Goal: Task Accomplishment & Management: Manage account settings

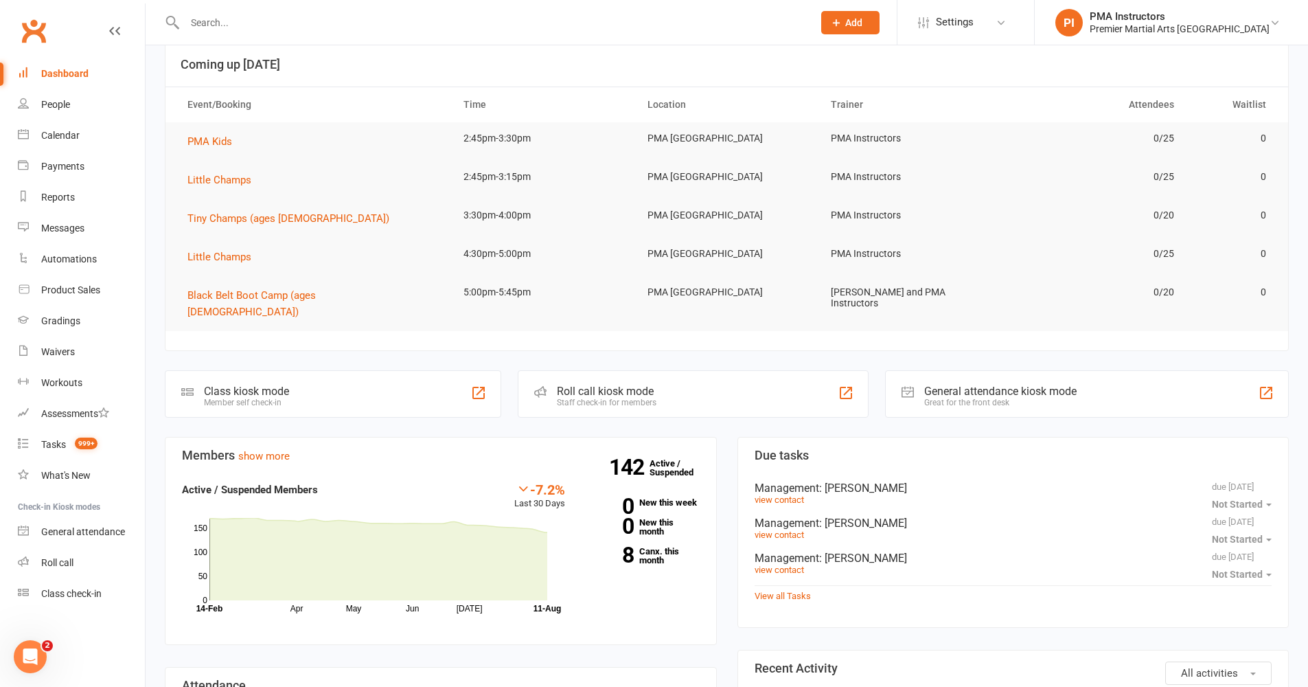
scroll to position [104, 0]
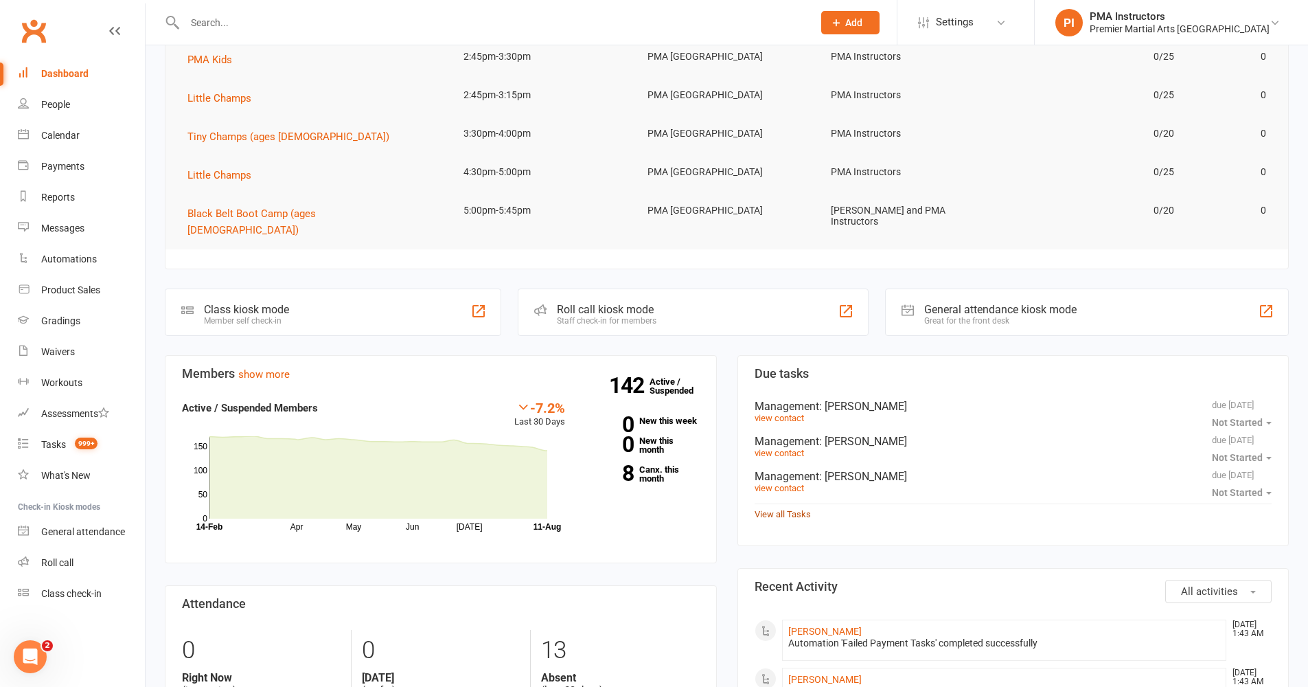
click at [782, 509] on link "View all Tasks" at bounding box center [783, 514] width 56 height 10
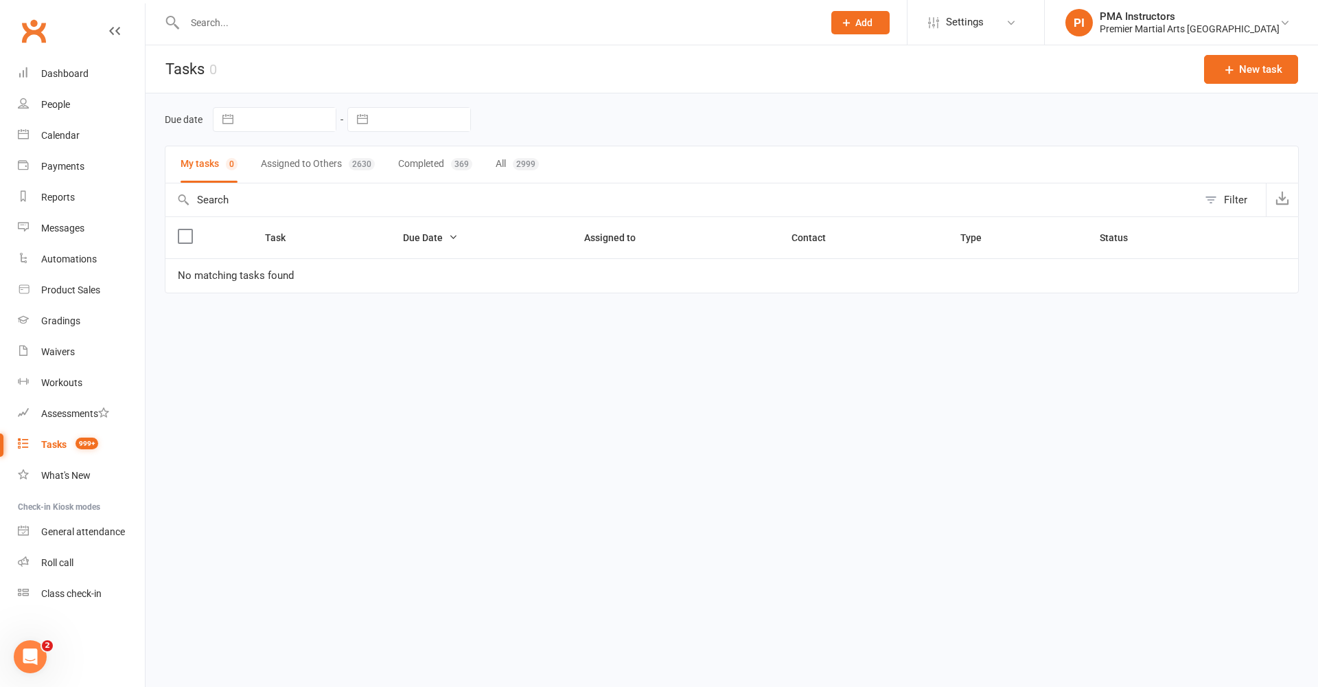
click at [336, 167] on button "Assigned to Others 2630" at bounding box center [318, 164] width 114 height 36
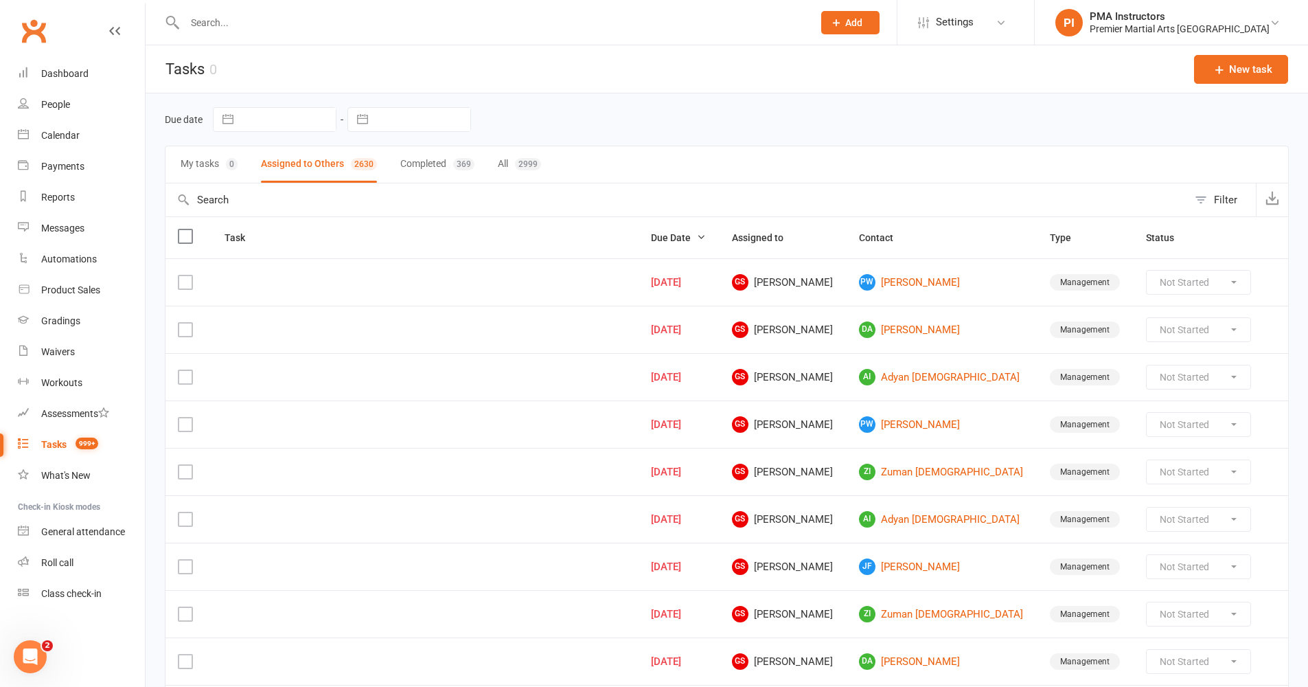
click at [407, 168] on button "Completed 369" at bounding box center [437, 164] width 74 height 36
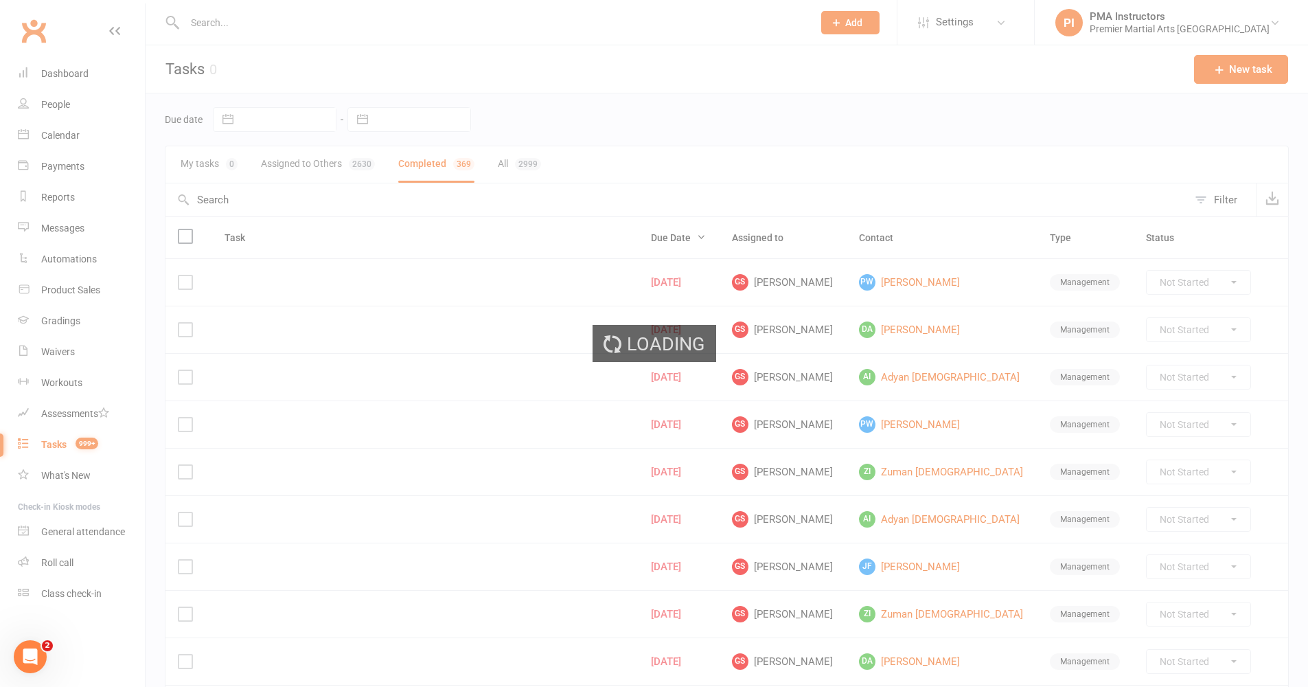
select select "finished"
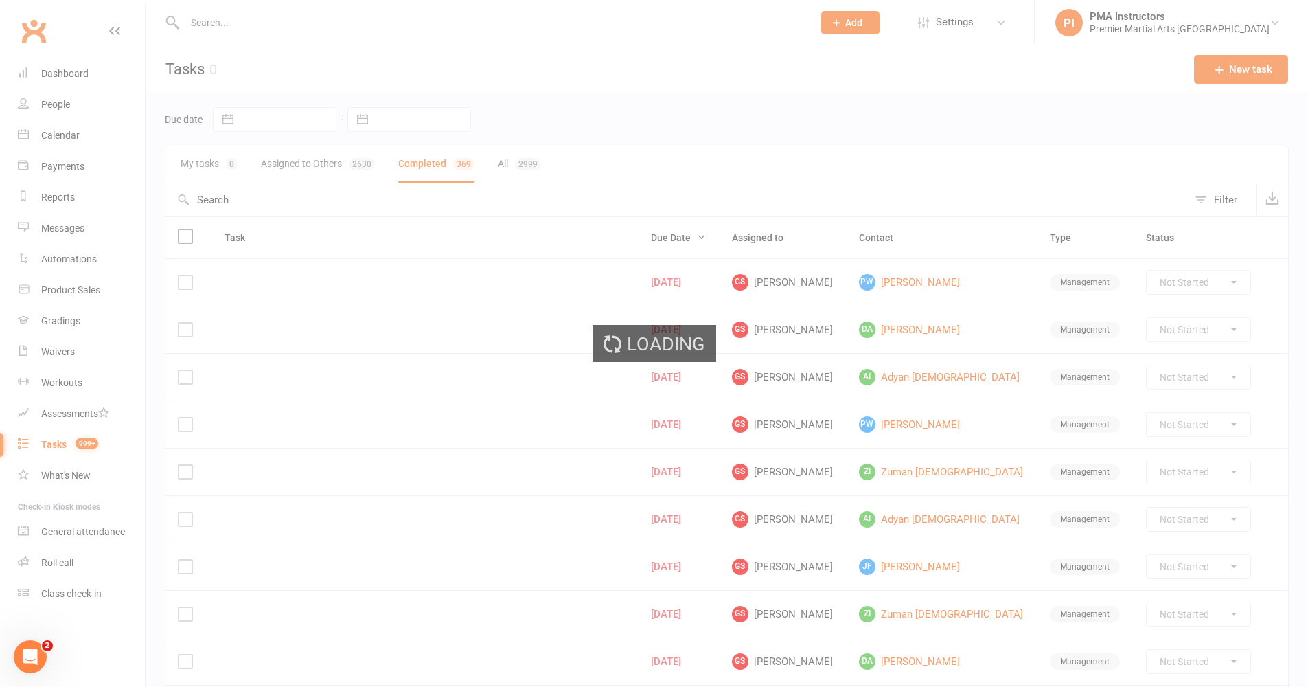
select select "finished"
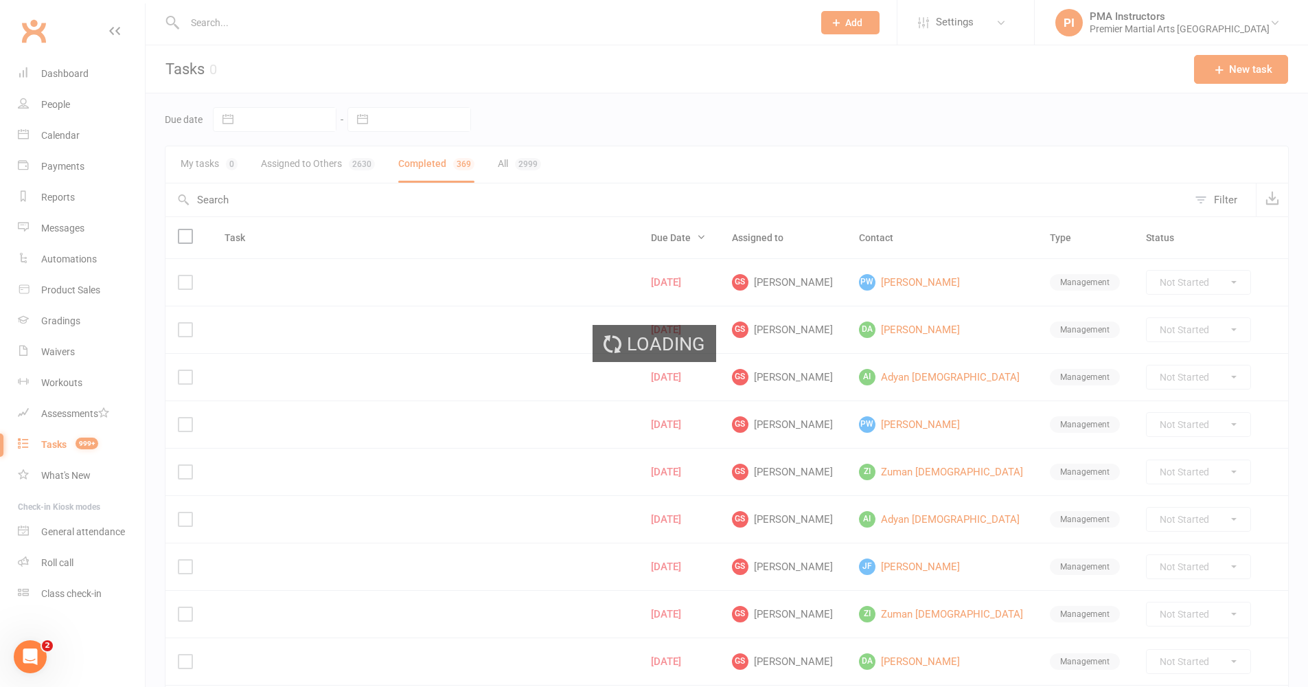
select select "finished"
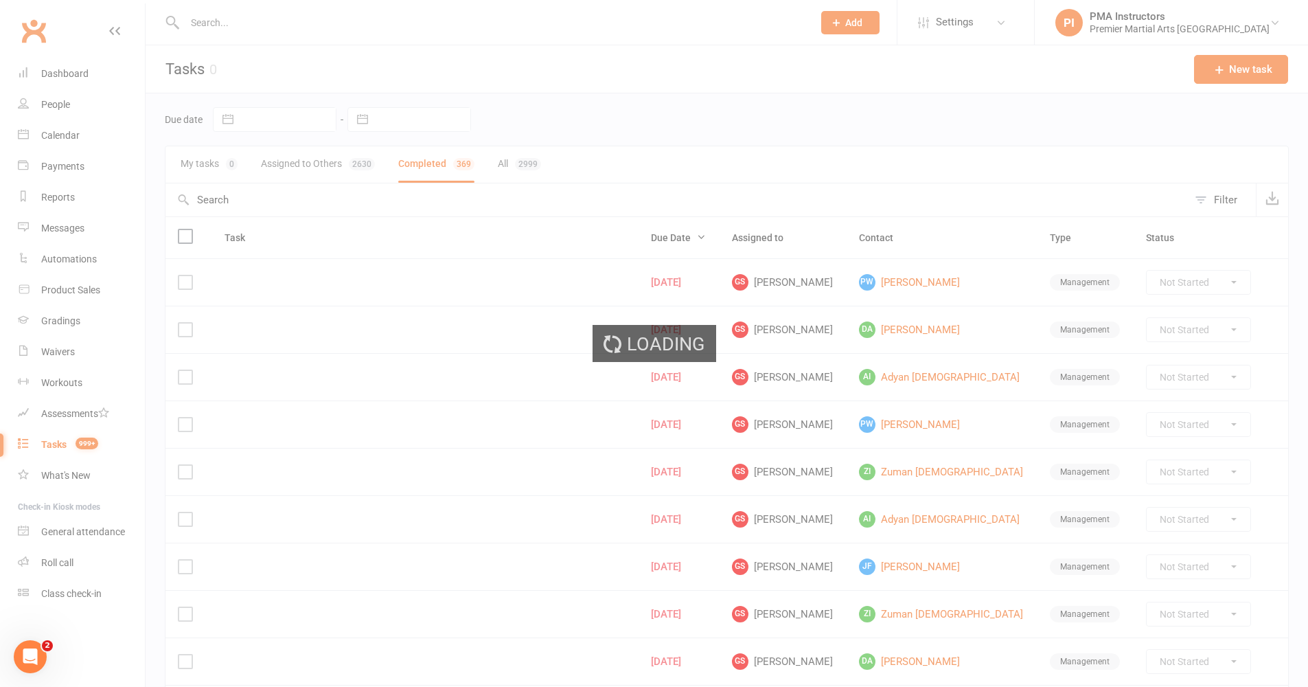
select select "finished"
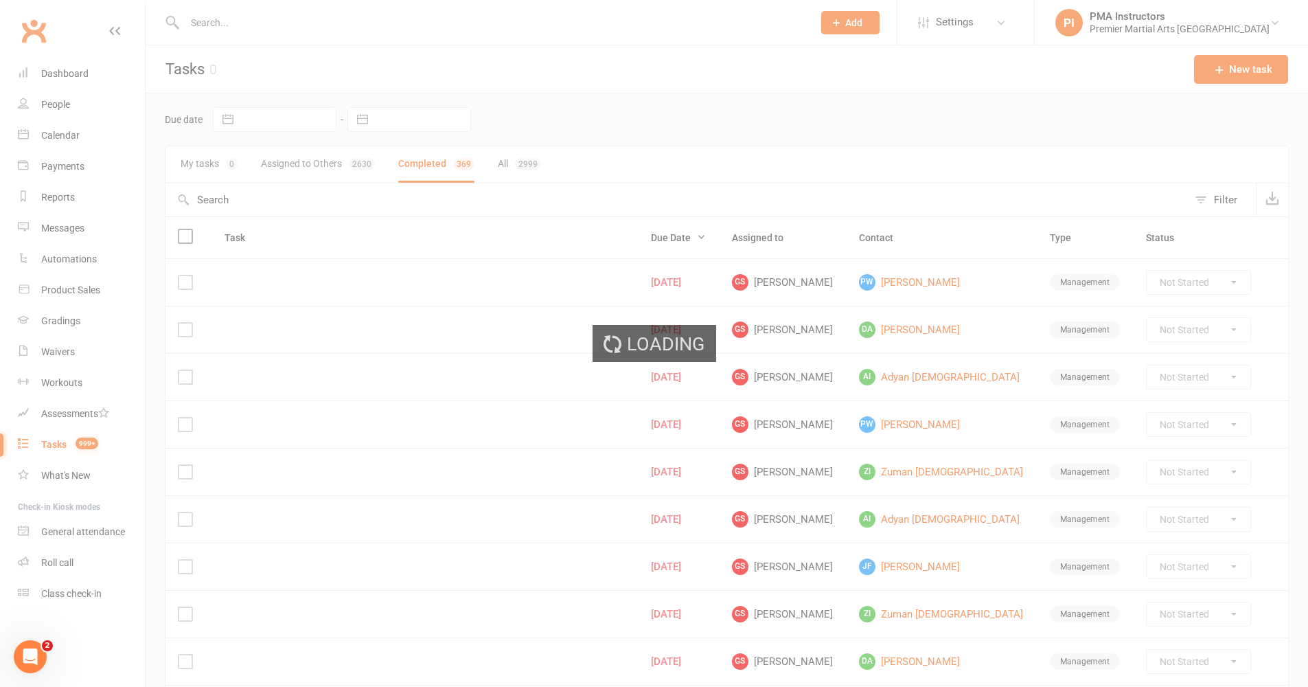
select select "finished"
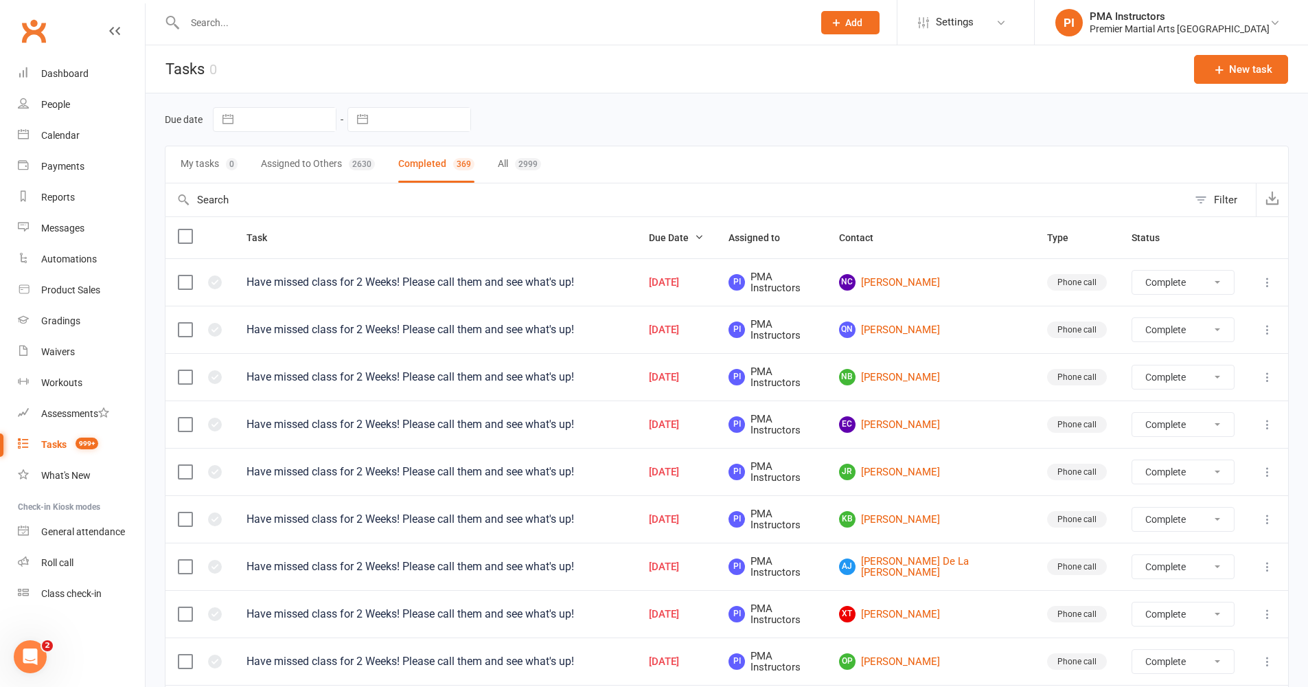
click at [514, 175] on button "All 2999" at bounding box center [519, 164] width 43 height 36
select select "finished"
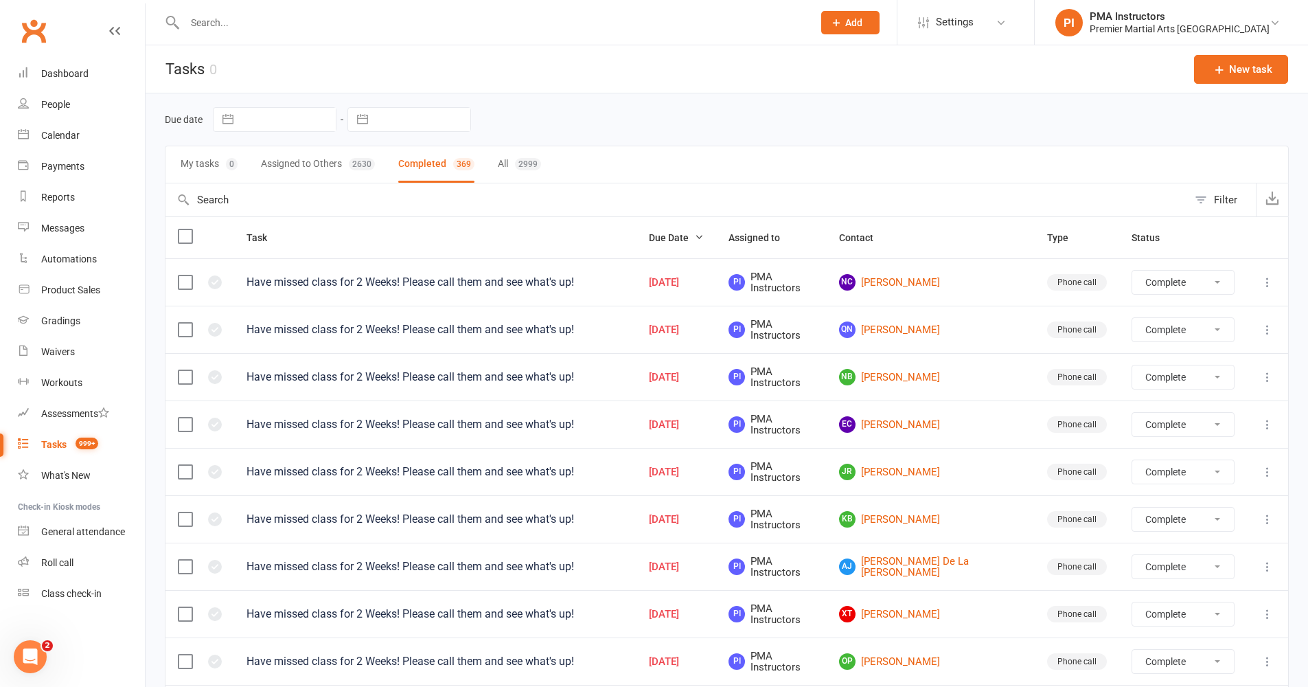
select select "finished"
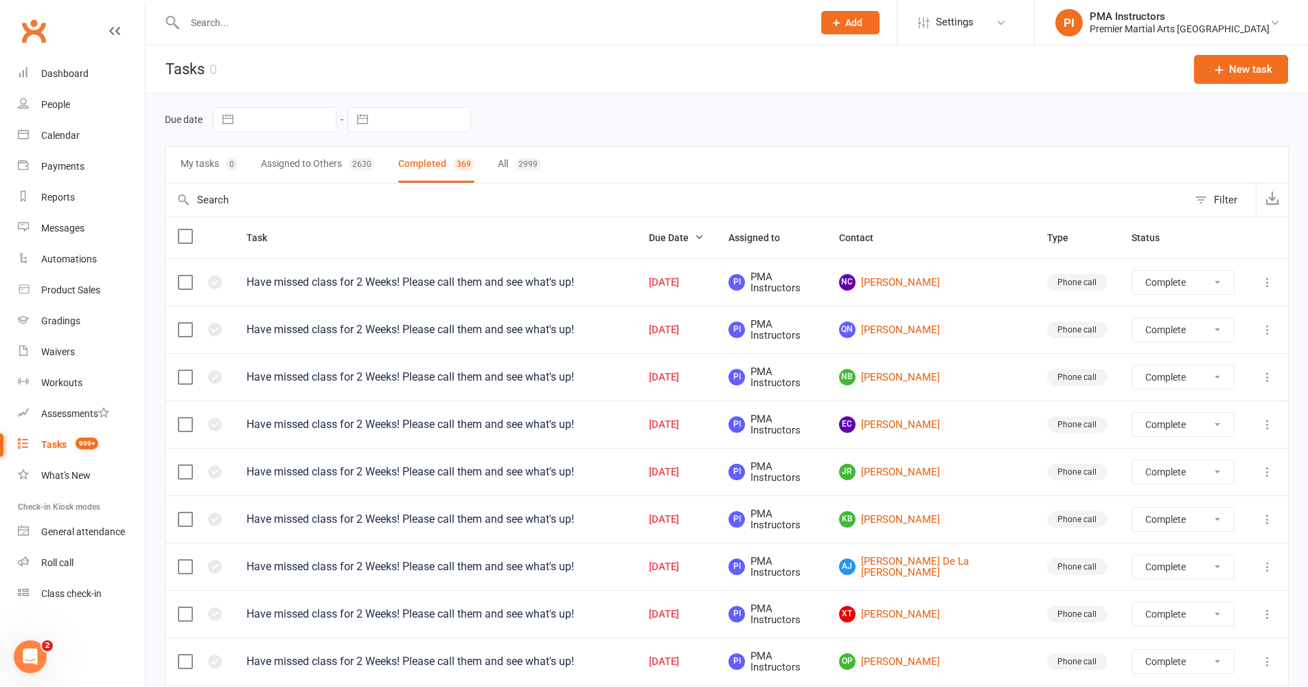
select select "finished"
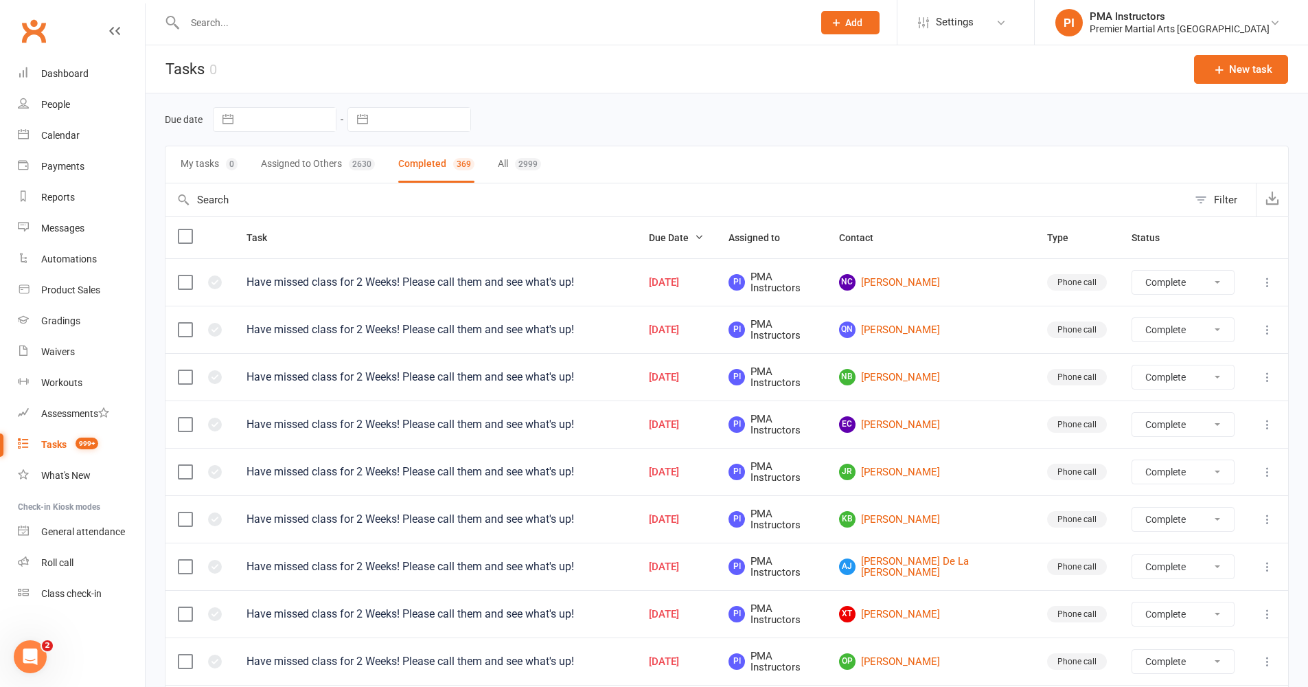
select select "finished"
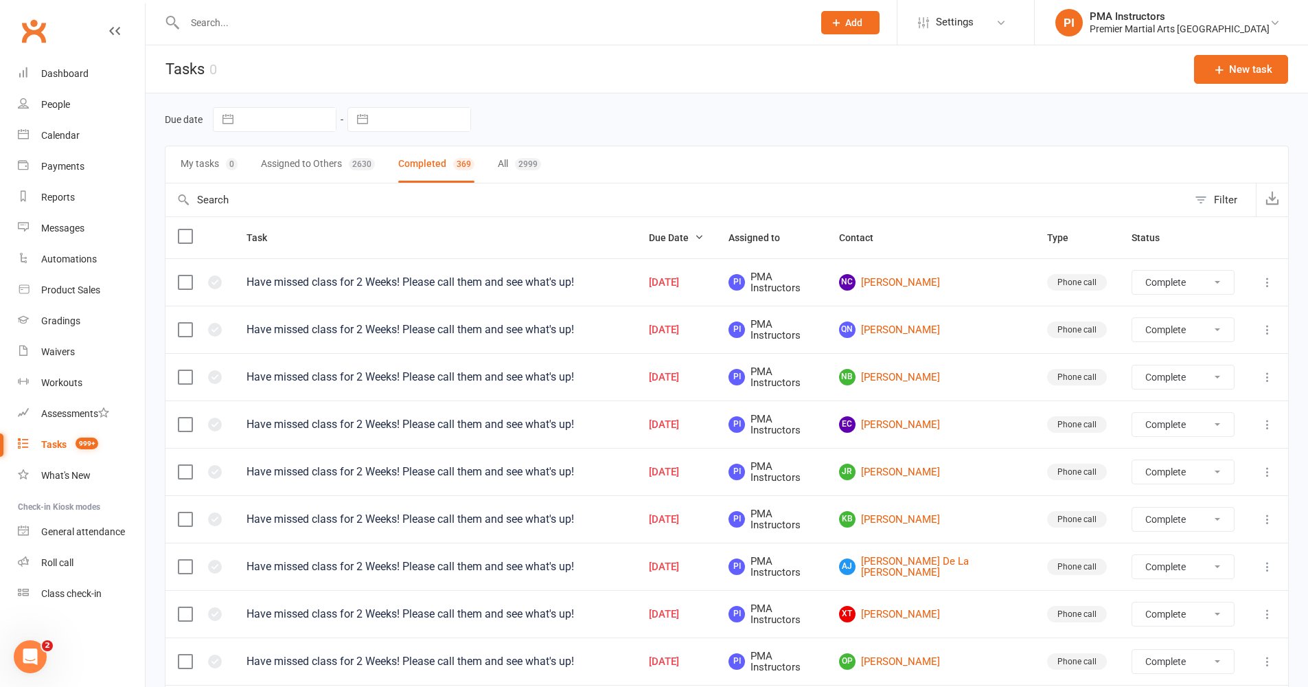
select select "finished"
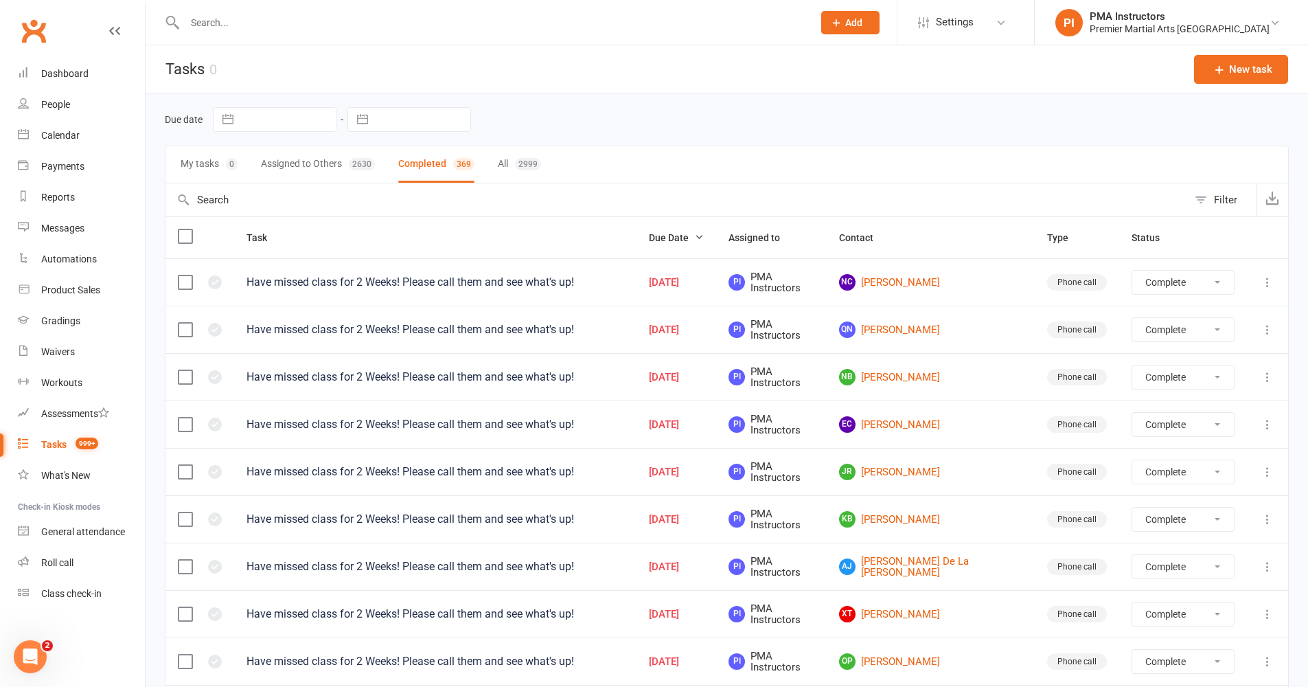
select select "finished"
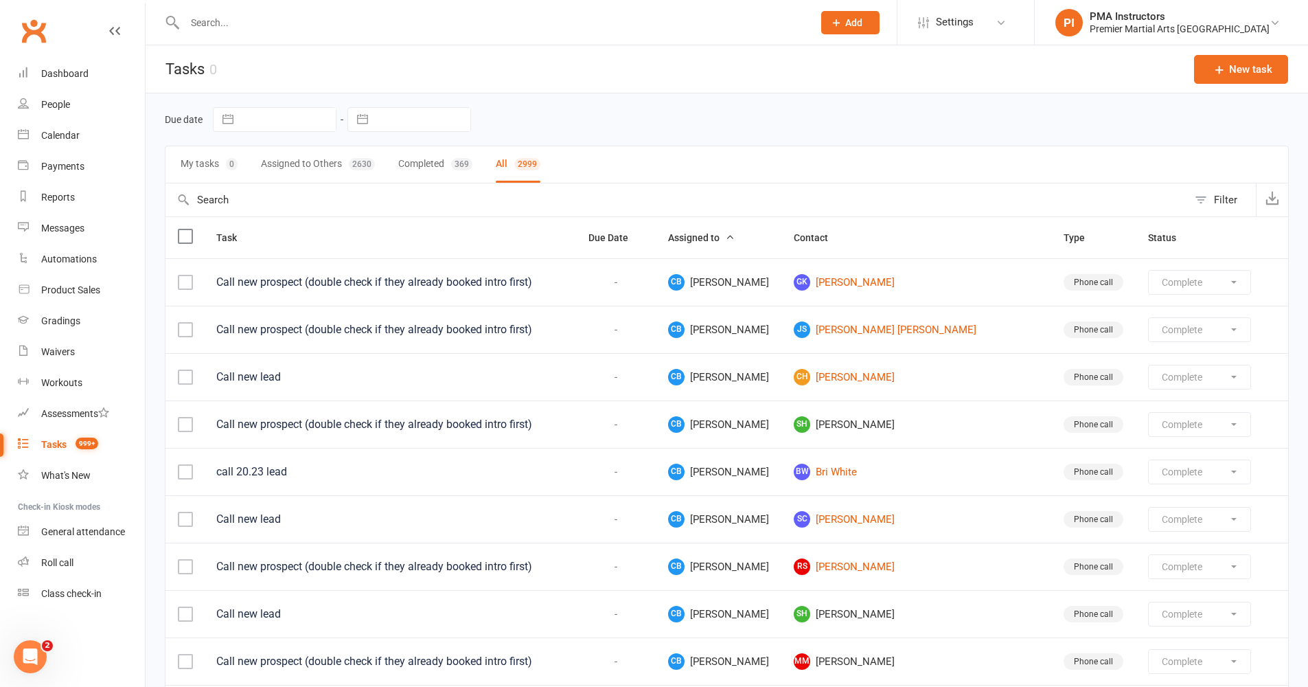
select select "finished"
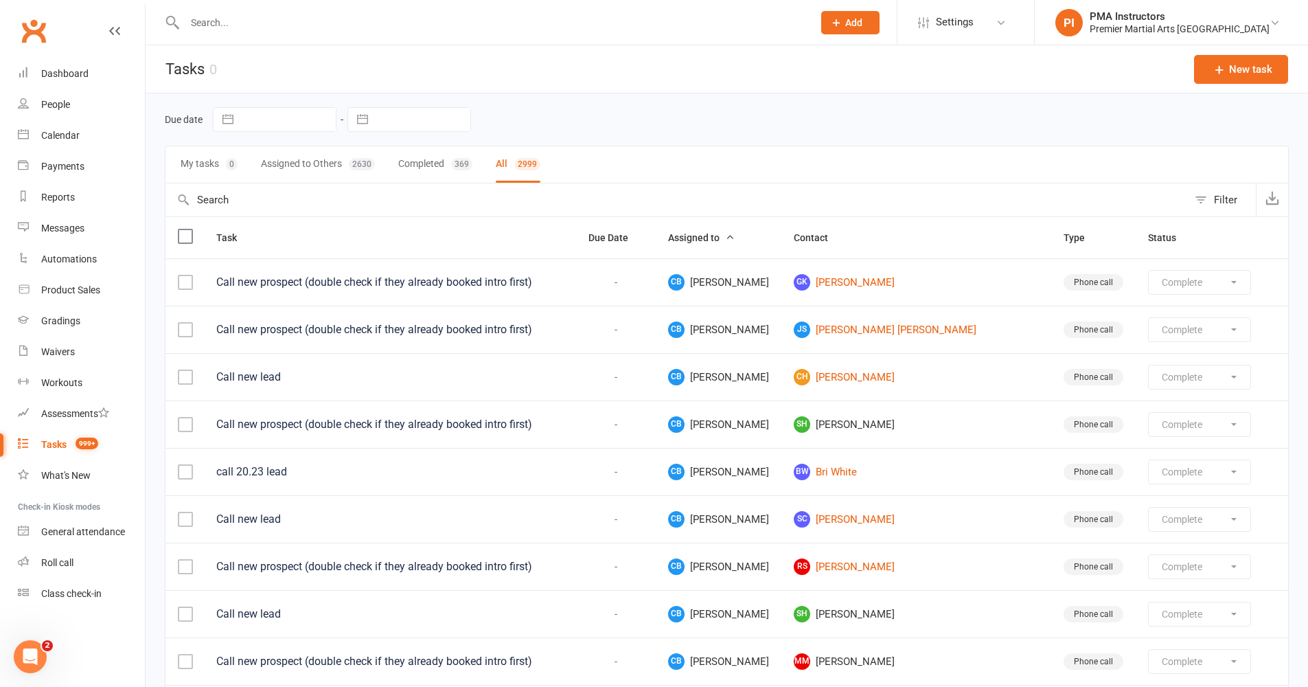
select select "finished"
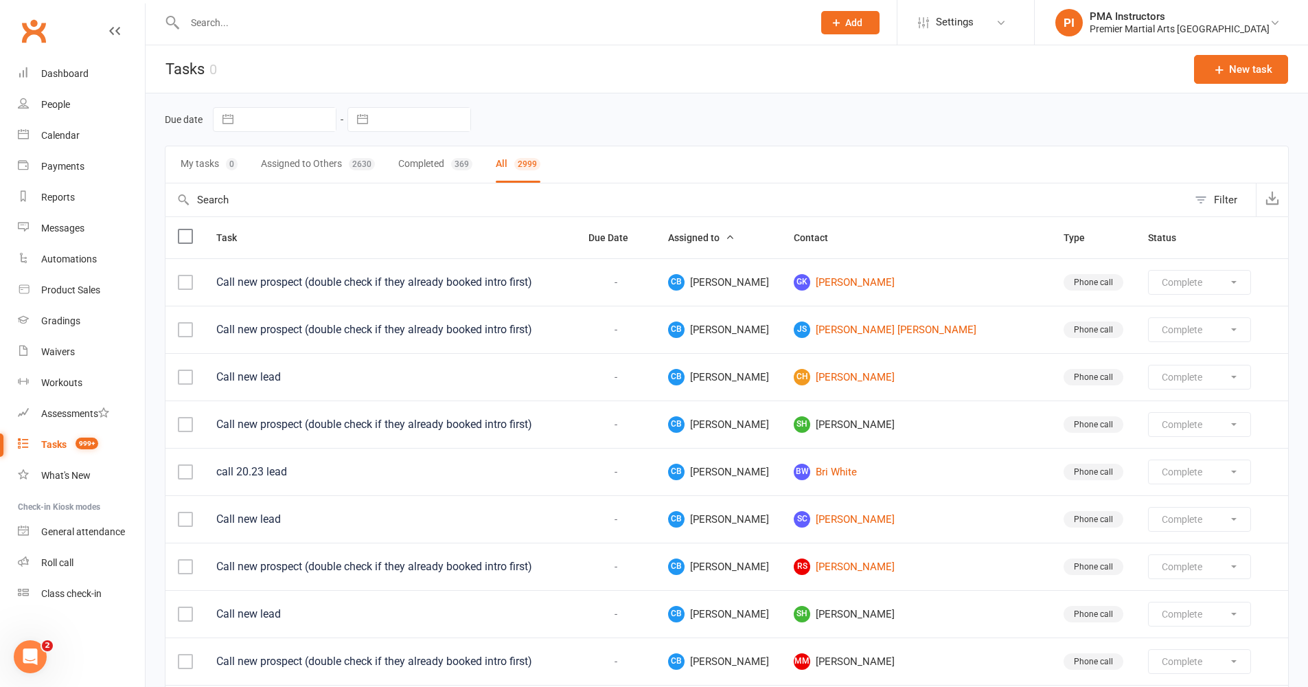
select select "finished"
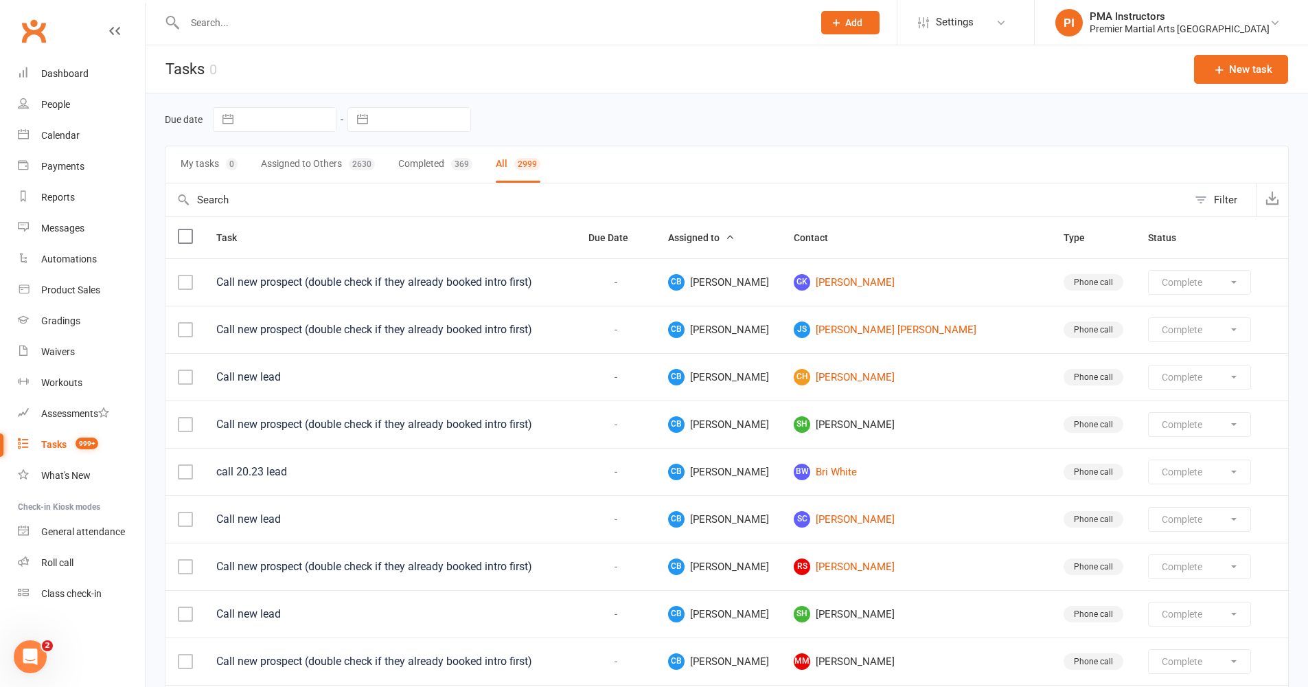
select select "finished"
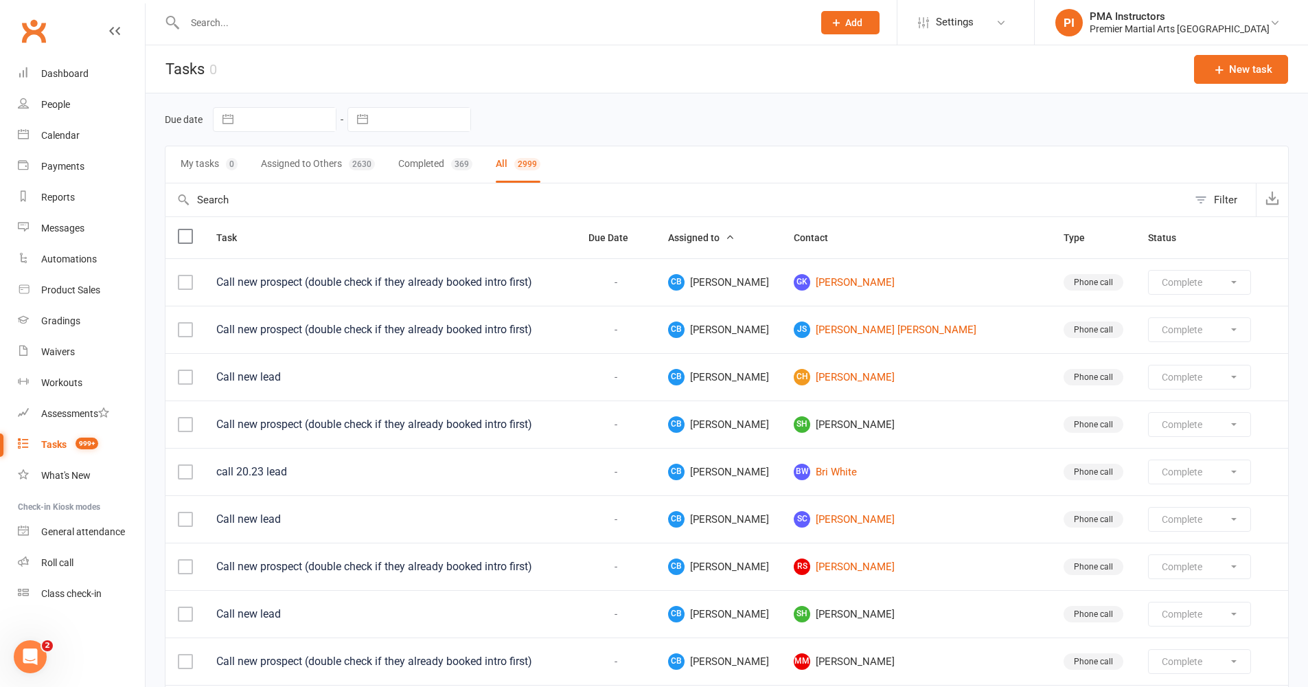
select select "finished"
